Goal: Task Accomplishment & Management: Complete application form

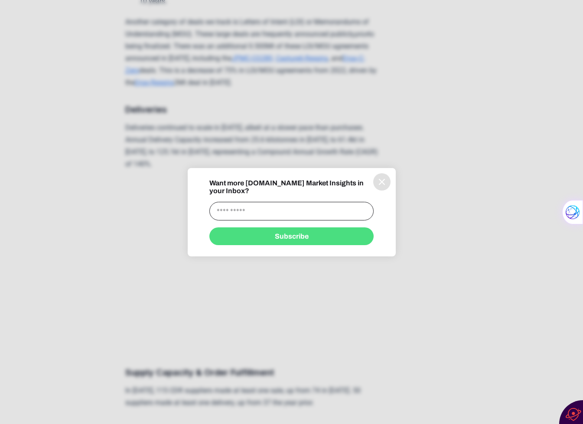
scroll to position [1276, 0]
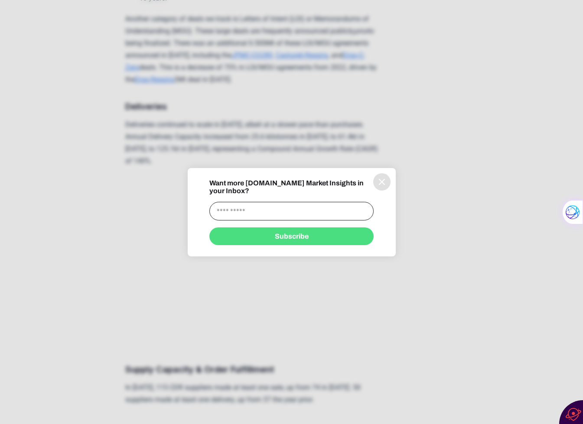
click at [325, 208] on input "information" at bounding box center [291, 211] width 164 height 19
type input "**********"
click at [307, 235] on button "Subscribe" at bounding box center [291, 237] width 164 height 18
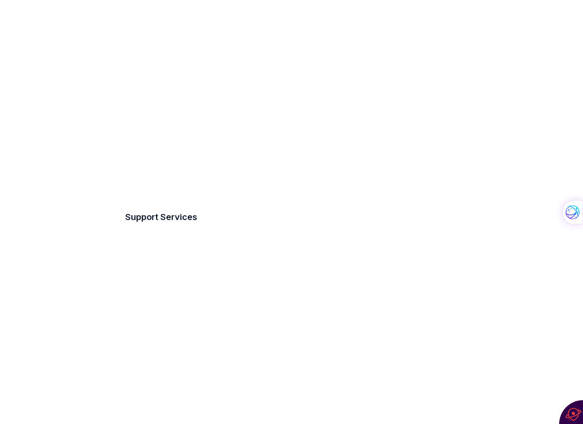
scroll to position [6249, 0]
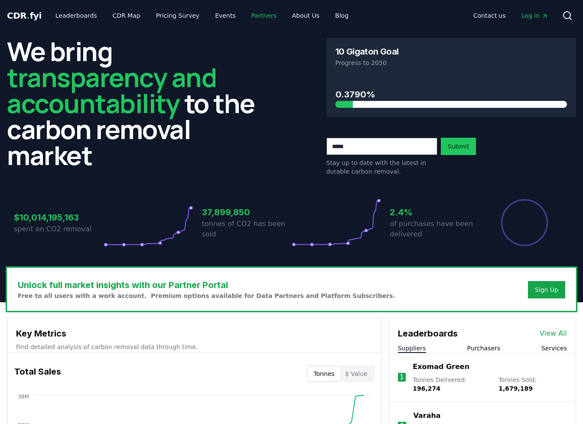
click at [252, 15] on link "Partners" at bounding box center [263, 16] width 39 height 16
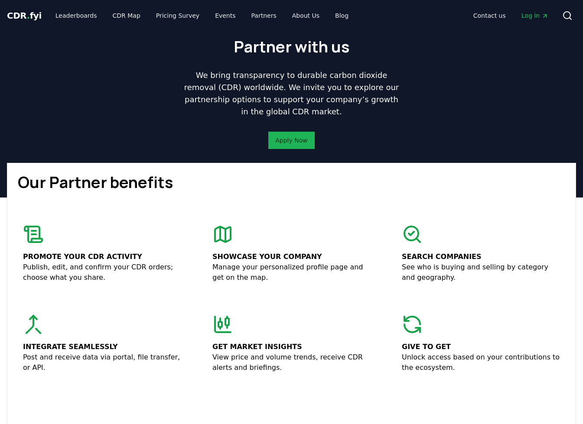
click at [289, 145] on button "Apply Now" at bounding box center [291, 140] width 46 height 17
click at [296, 135] on button "Apply Now" at bounding box center [291, 140] width 46 height 17
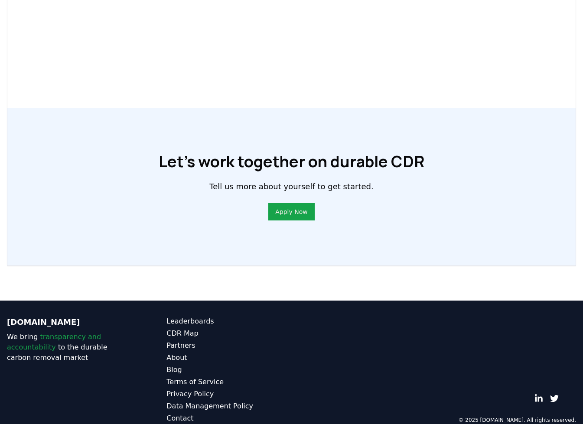
scroll to position [579, 0]
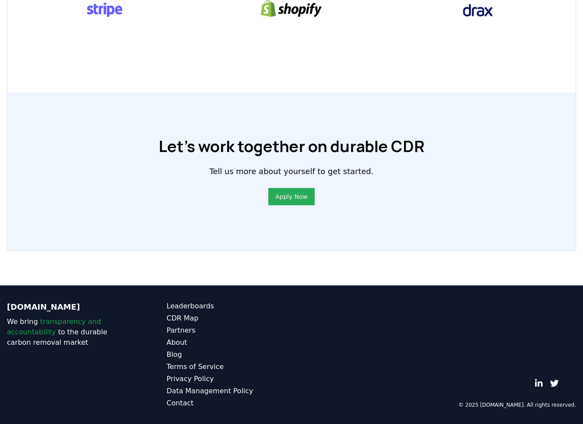
click at [293, 196] on link "Apply Now" at bounding box center [291, 196] width 32 height 9
